Goal: Use online tool/utility: Utilize a website feature to perform a specific function

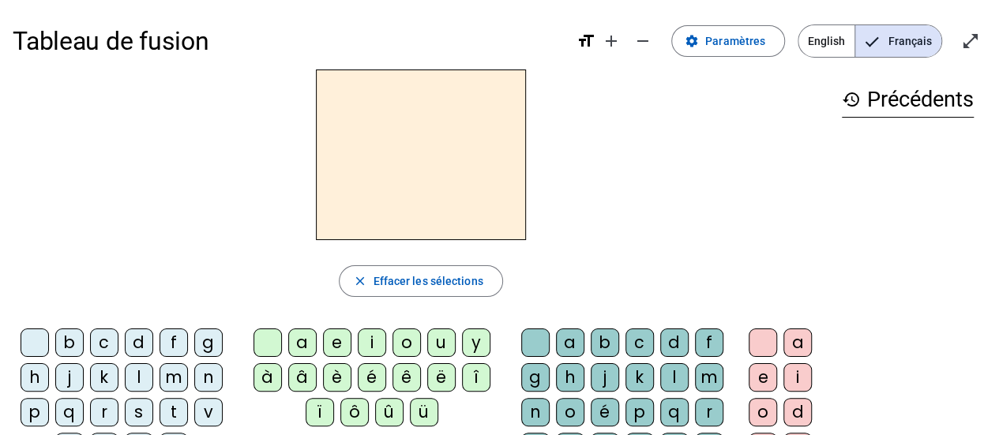
click at [178, 375] on div "m" at bounding box center [173, 377] width 28 height 28
click at [300, 333] on div "a" at bounding box center [302, 342] width 28 height 28
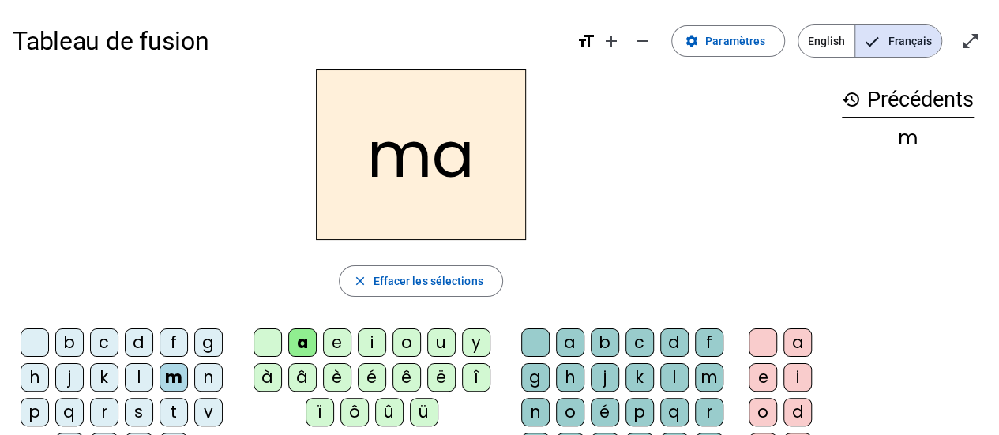
click at [671, 374] on div "l" at bounding box center [674, 377] width 28 height 28
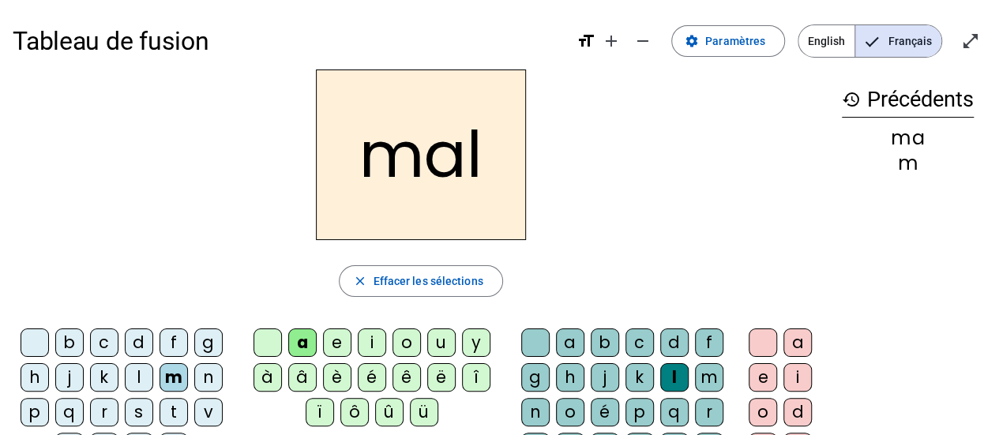
click at [369, 336] on div "i" at bounding box center [372, 342] width 28 height 28
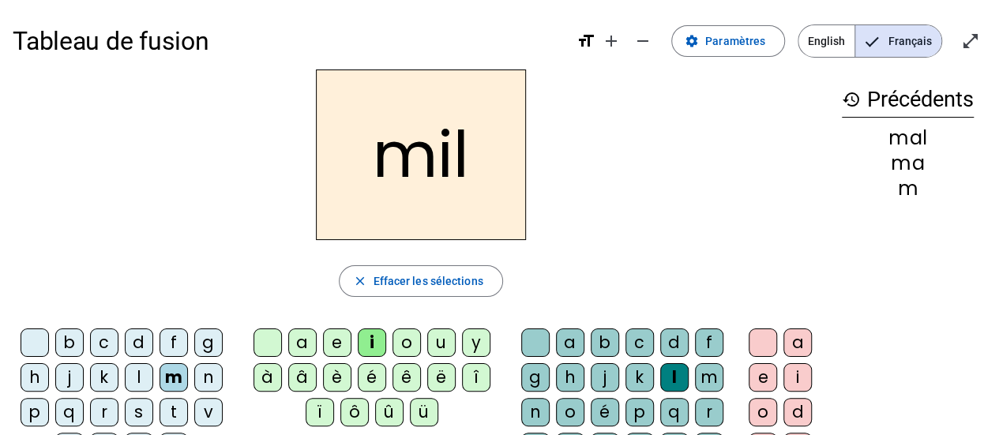
click at [137, 410] on div "s" at bounding box center [139, 412] width 28 height 28
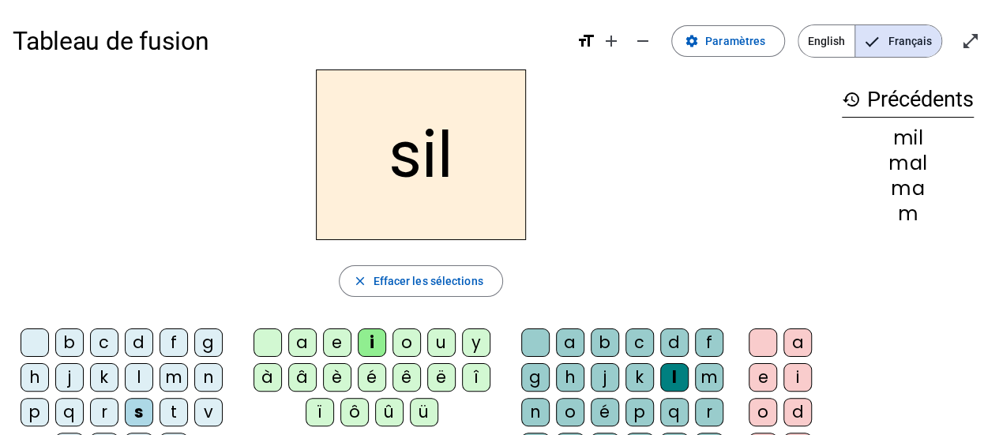
click at [530, 336] on div at bounding box center [535, 342] width 28 height 28
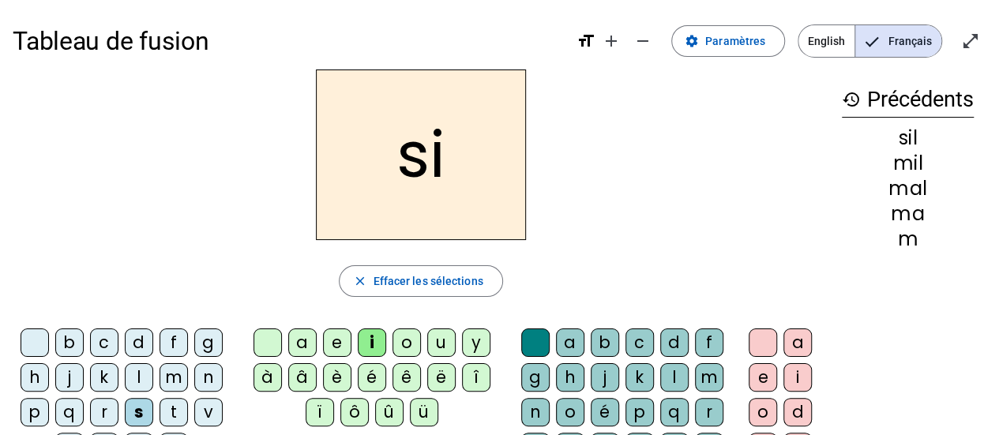
click at [204, 381] on div "n" at bounding box center [208, 377] width 28 height 28
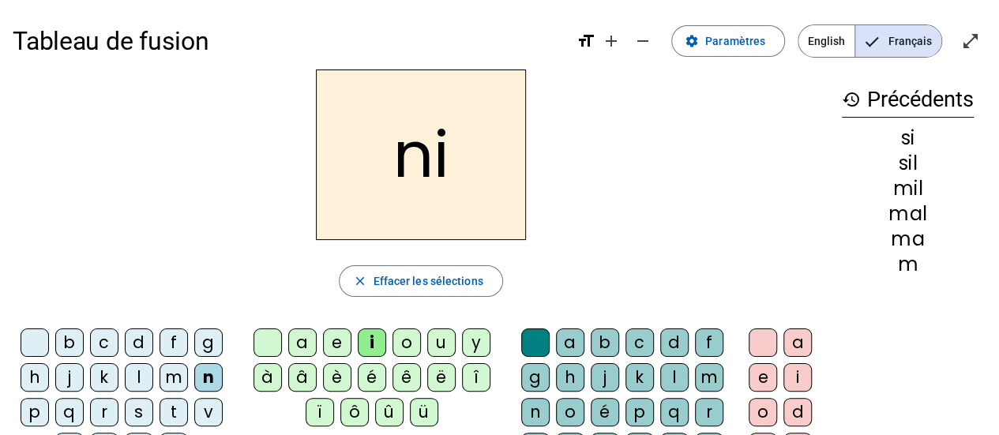
click at [337, 341] on div "e" at bounding box center [337, 342] width 28 height 28
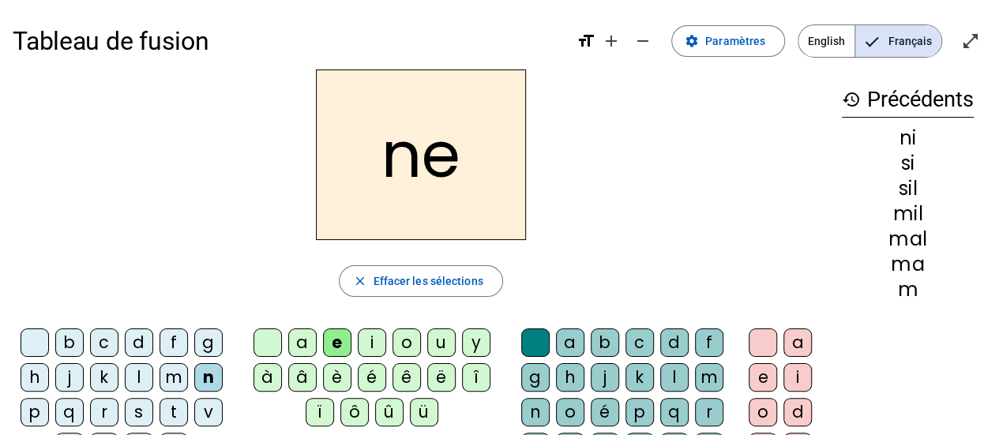
click at [141, 418] on div "s" at bounding box center [139, 412] width 28 height 28
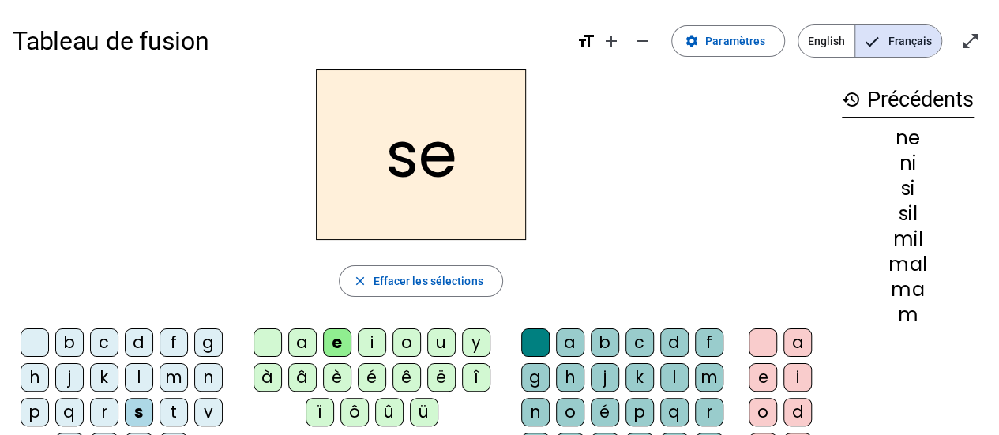
click at [301, 341] on div "a" at bounding box center [302, 342] width 28 height 28
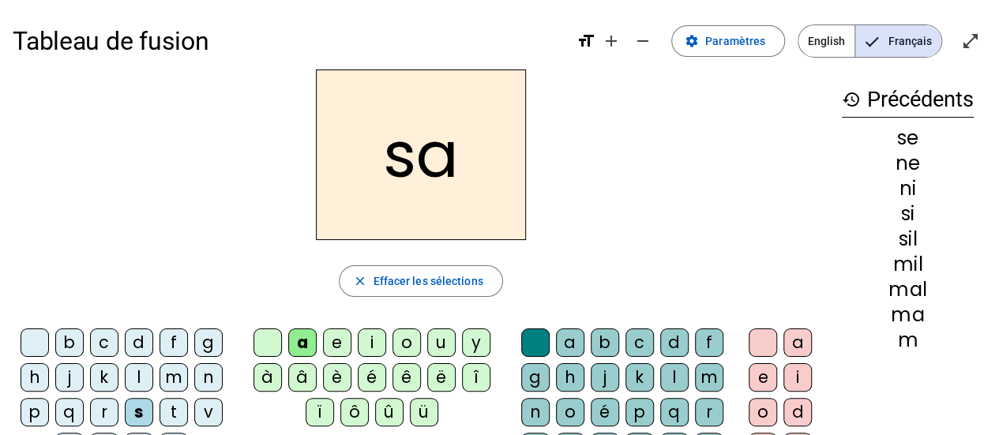
click at [433, 343] on div "u" at bounding box center [441, 342] width 28 height 28
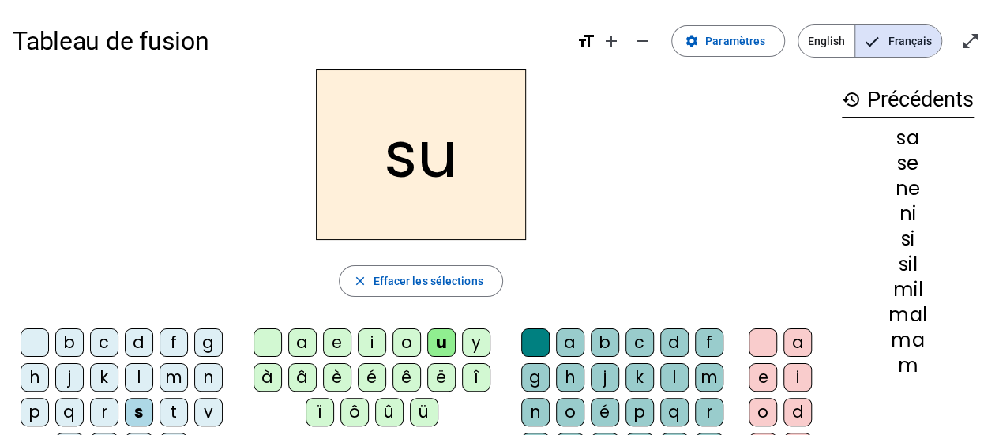
click at [129, 376] on div "l" at bounding box center [139, 377] width 28 height 28
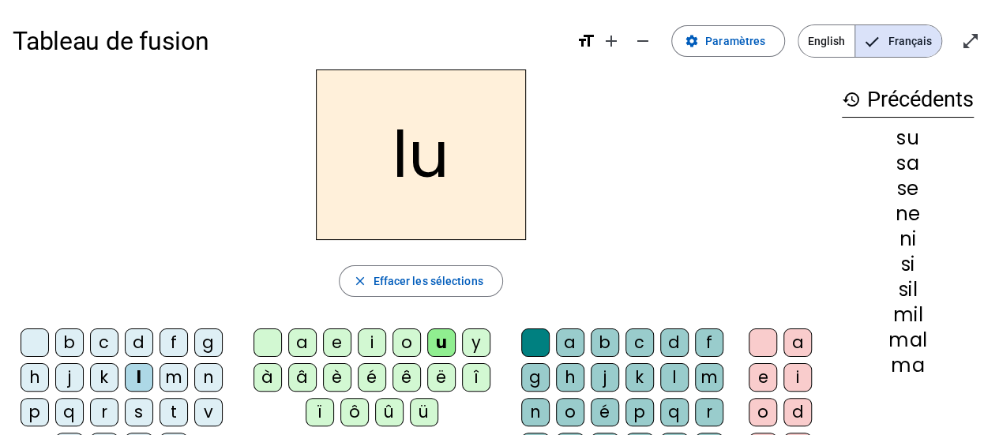
click at [132, 343] on div "d" at bounding box center [139, 342] width 28 height 28
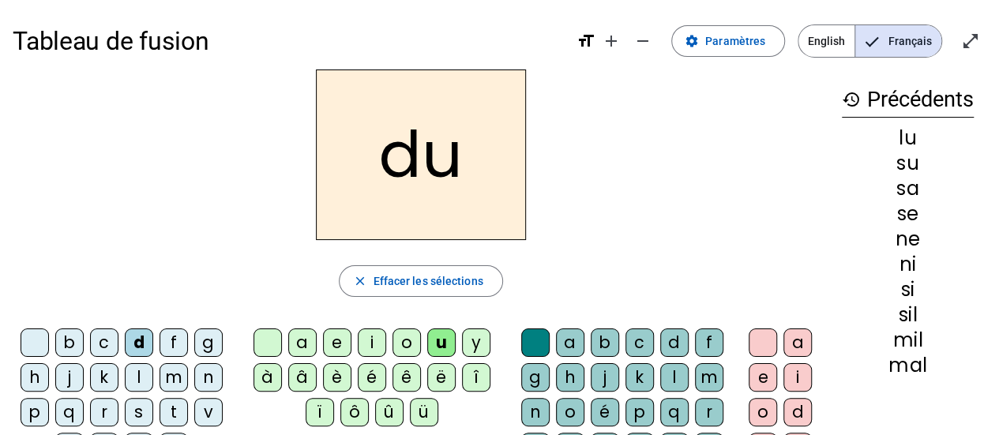
click at [204, 382] on div "n" at bounding box center [208, 377] width 28 height 28
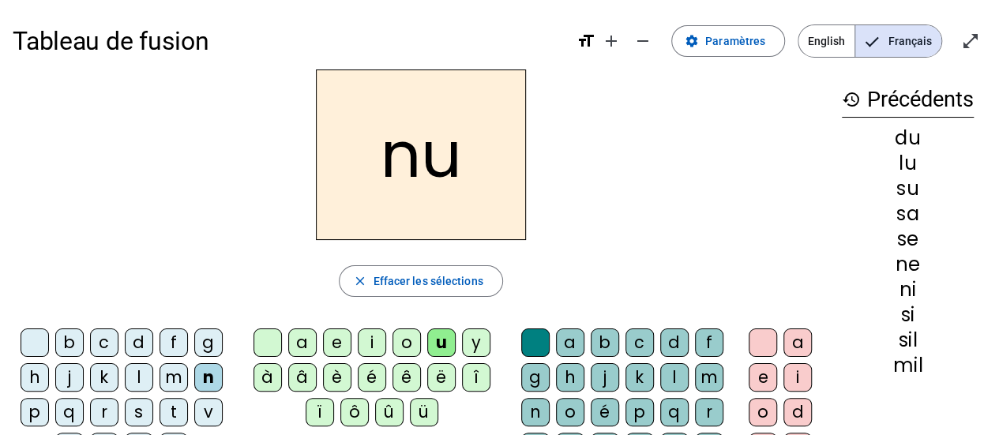
click at [666, 366] on div "l" at bounding box center [674, 377] width 28 height 28
